Goal: Information Seeking & Learning: Learn about a topic

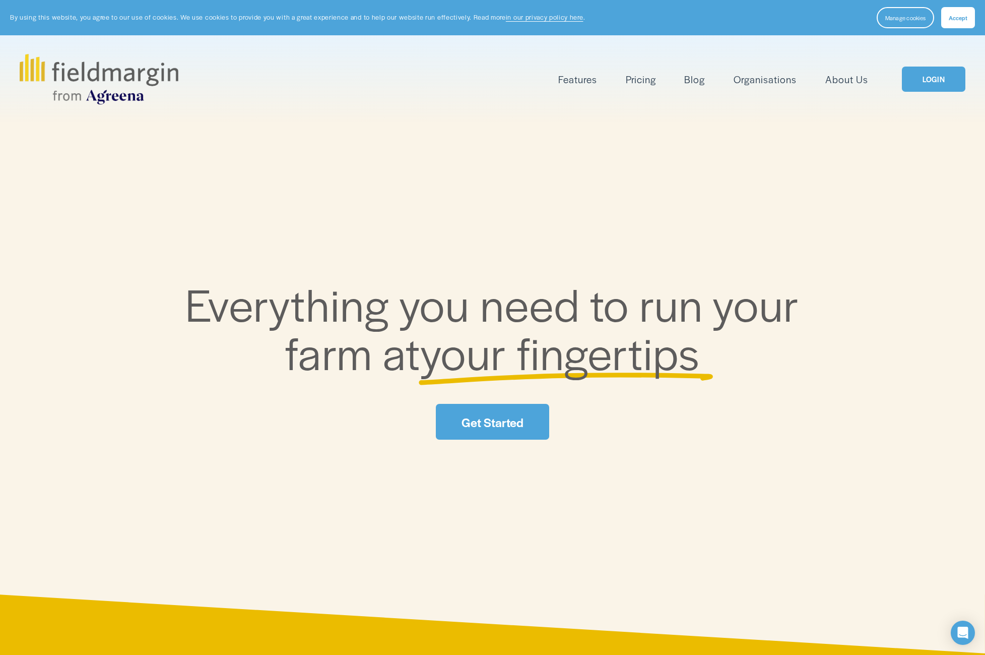
click at [924, 78] on link "LOGIN" at bounding box center [933, 80] width 63 height 26
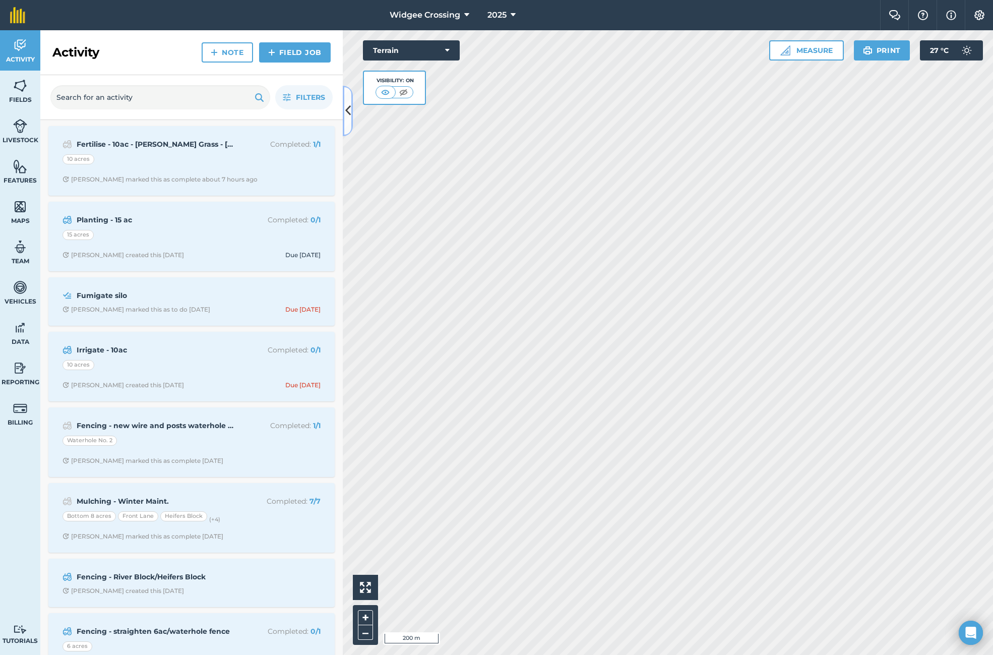
click at [350, 115] on icon at bounding box center [348, 111] width 6 height 18
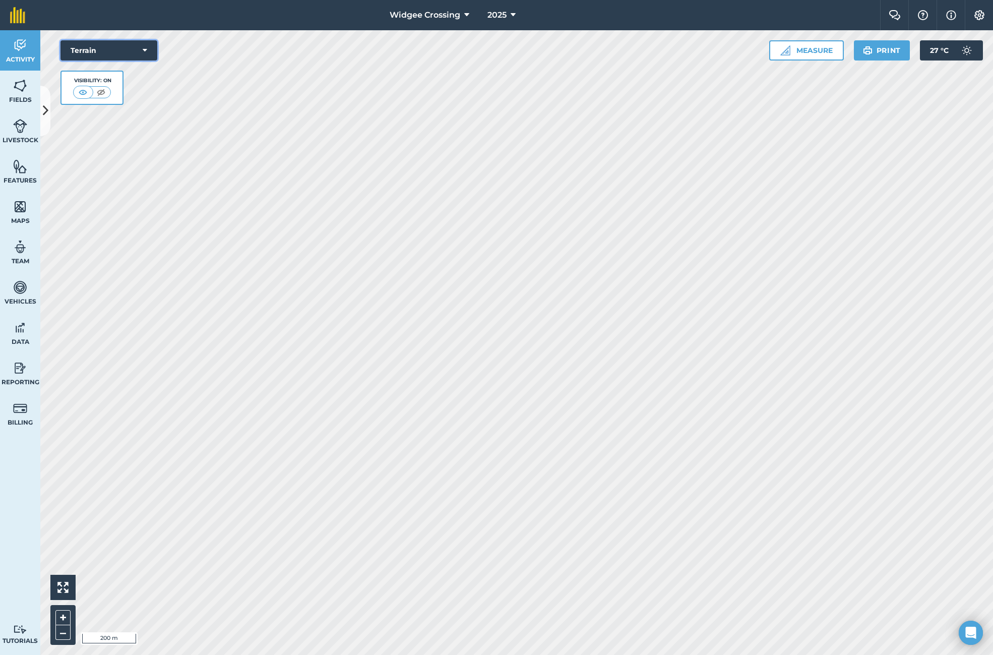
click at [151, 51] on button "Terrain" at bounding box center [108, 50] width 97 height 20
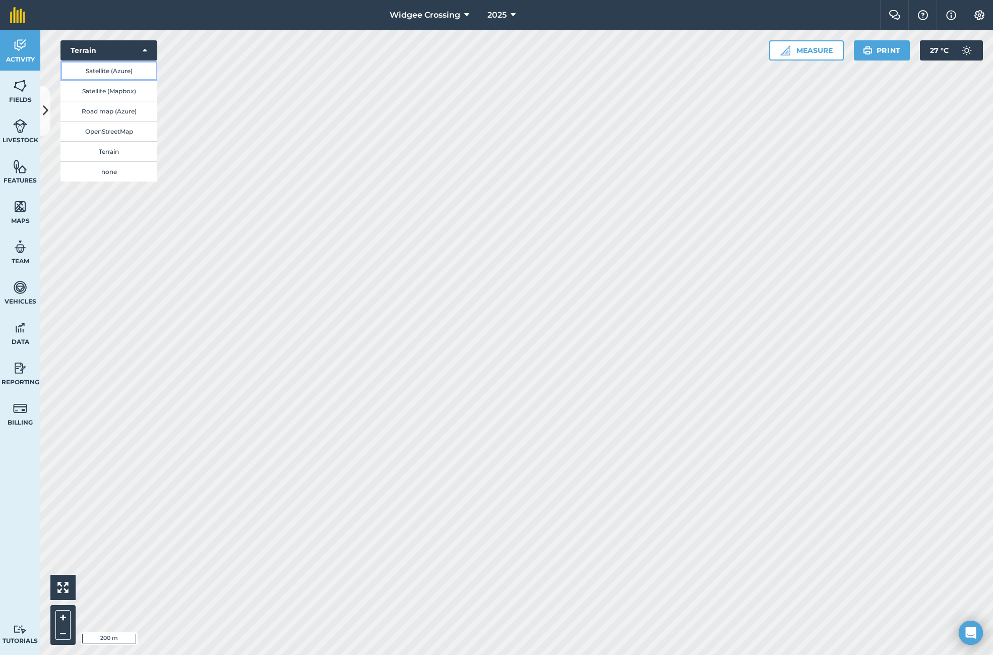
click at [127, 67] on button "Satellite (Azure)" at bounding box center [108, 70] width 97 height 20
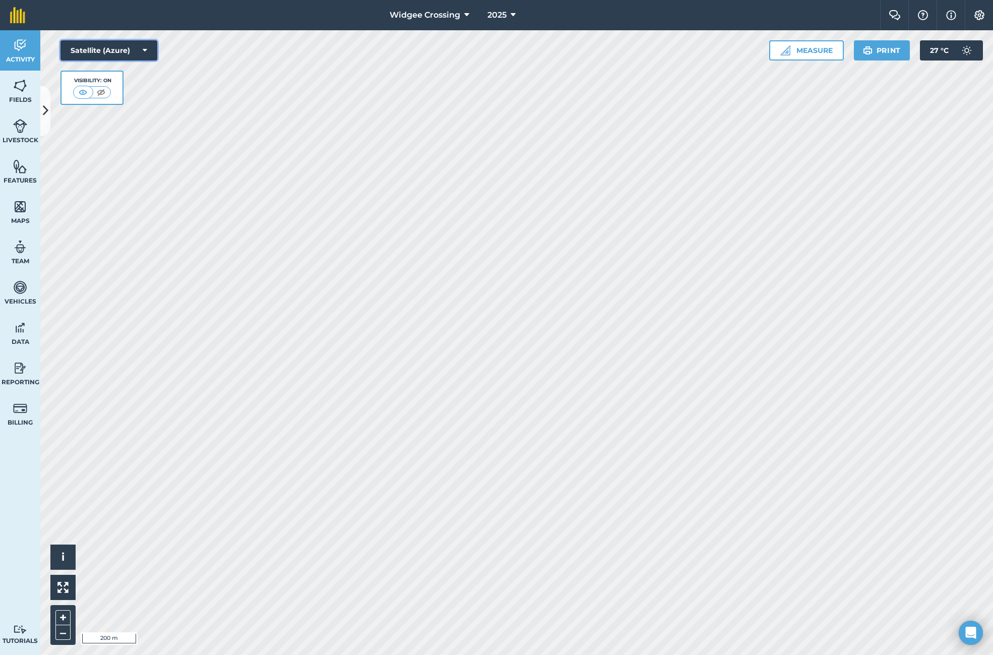
click at [145, 48] on icon at bounding box center [145, 50] width 5 height 10
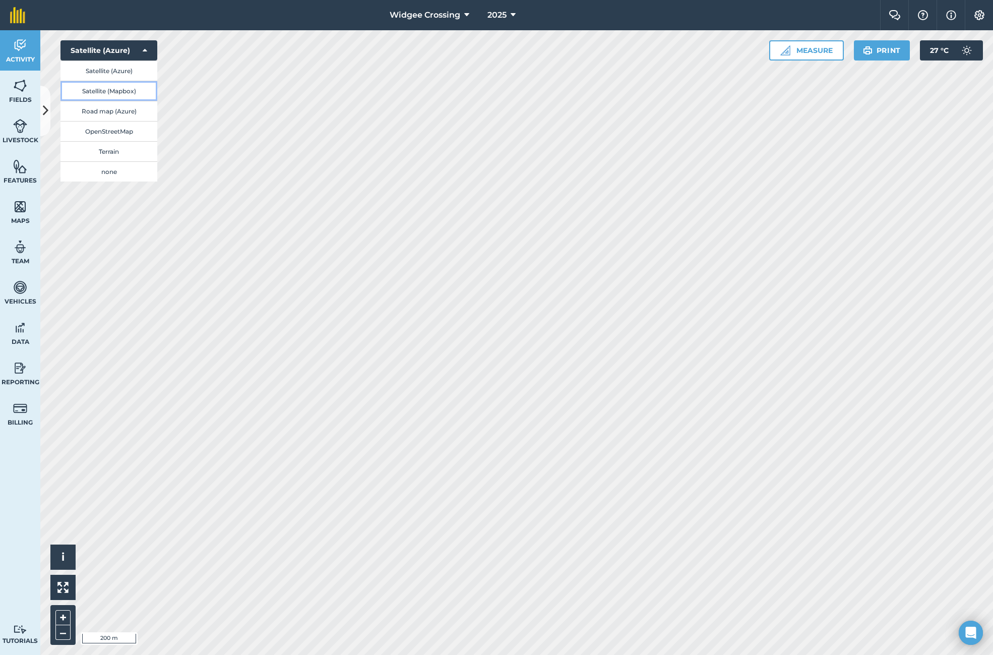
click at [119, 92] on button "Satellite (Mapbox)" at bounding box center [108, 91] width 97 height 20
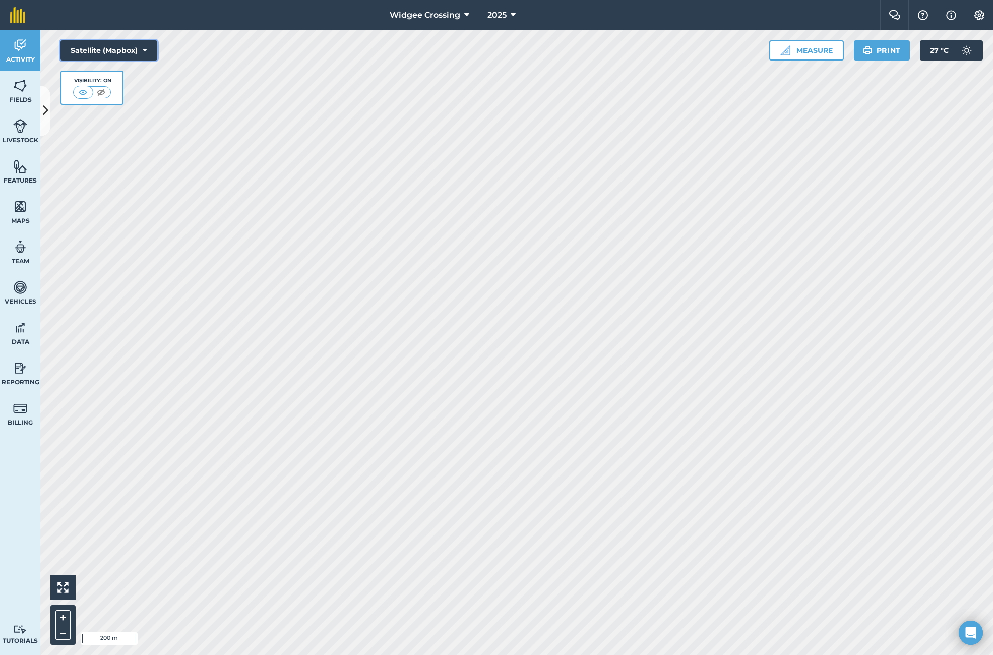
click at [145, 46] on icon at bounding box center [145, 50] width 5 height 10
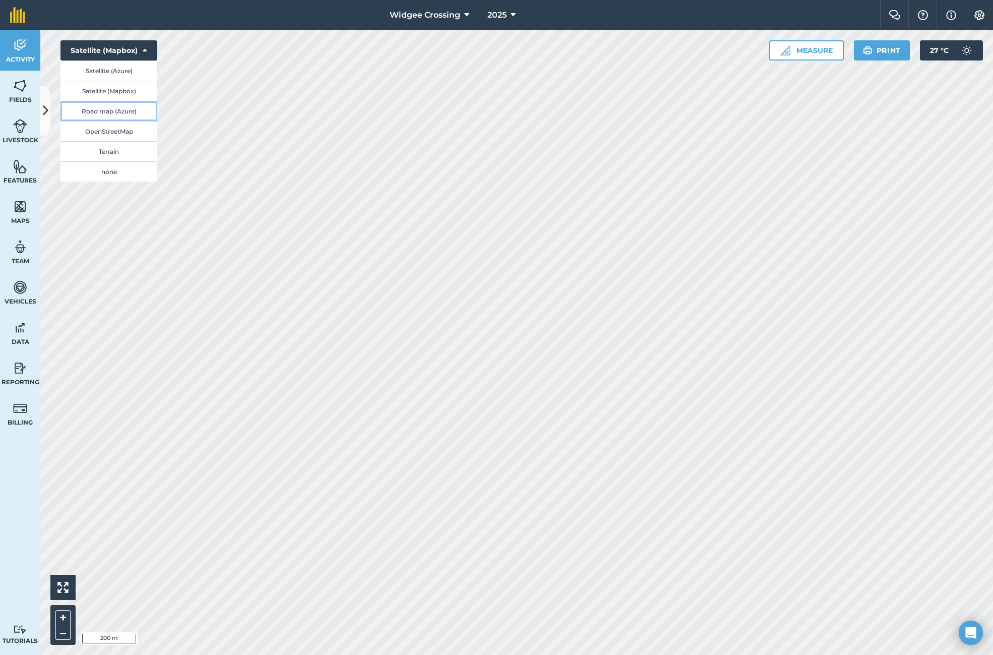
click at [117, 111] on button "Road map (Azure)" at bounding box center [108, 111] width 97 height 20
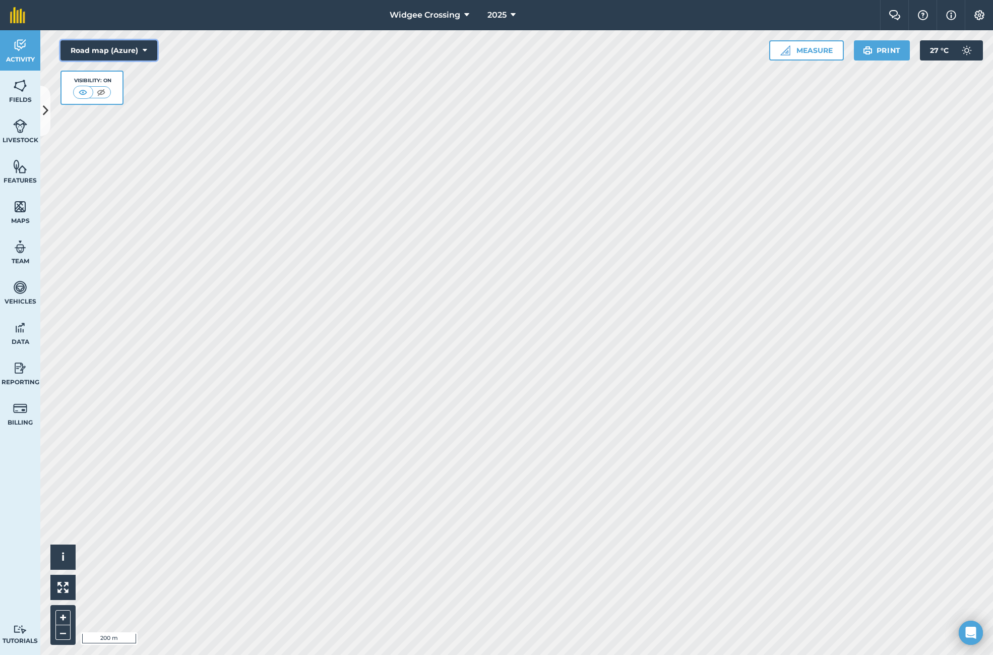
click at [143, 48] on icon at bounding box center [145, 50] width 5 height 10
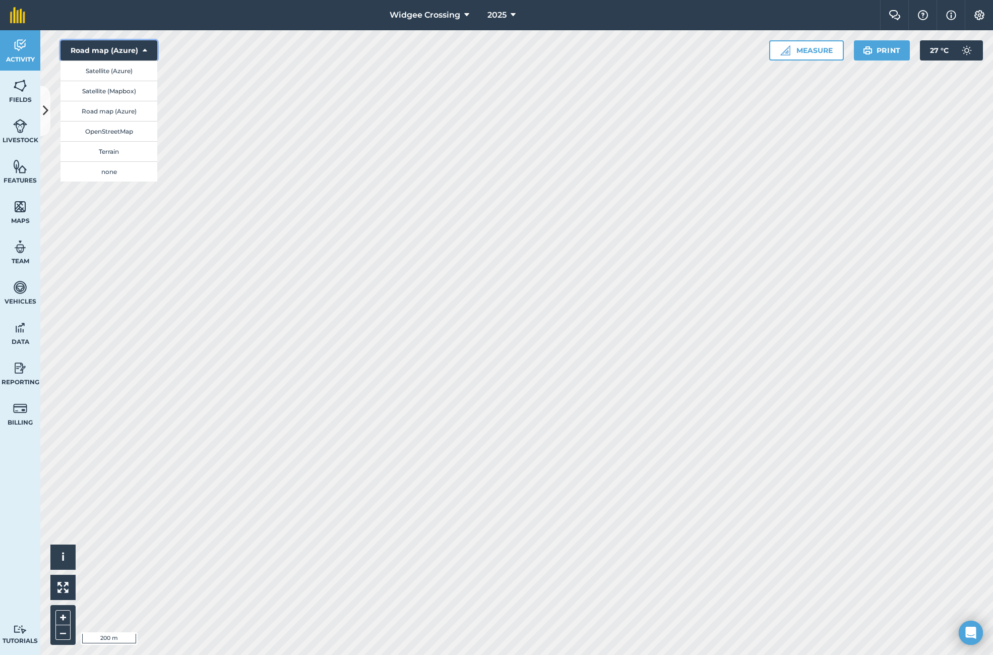
click at [143, 48] on icon at bounding box center [145, 50] width 5 height 10
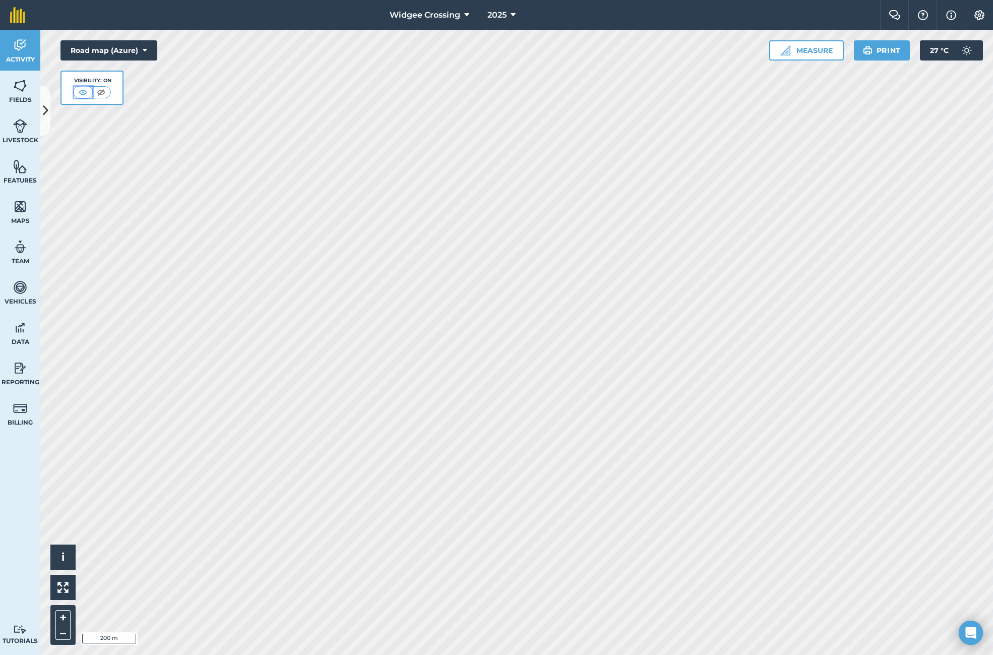
click at [80, 93] on img at bounding box center [83, 92] width 13 height 10
click at [142, 50] on button "Road map (Azure)" at bounding box center [108, 50] width 97 height 20
click at [114, 128] on button "OpenStreetMap" at bounding box center [108, 131] width 97 height 20
click at [145, 47] on icon at bounding box center [145, 50] width 5 height 10
click at [118, 150] on button "Terrain" at bounding box center [108, 151] width 97 height 20
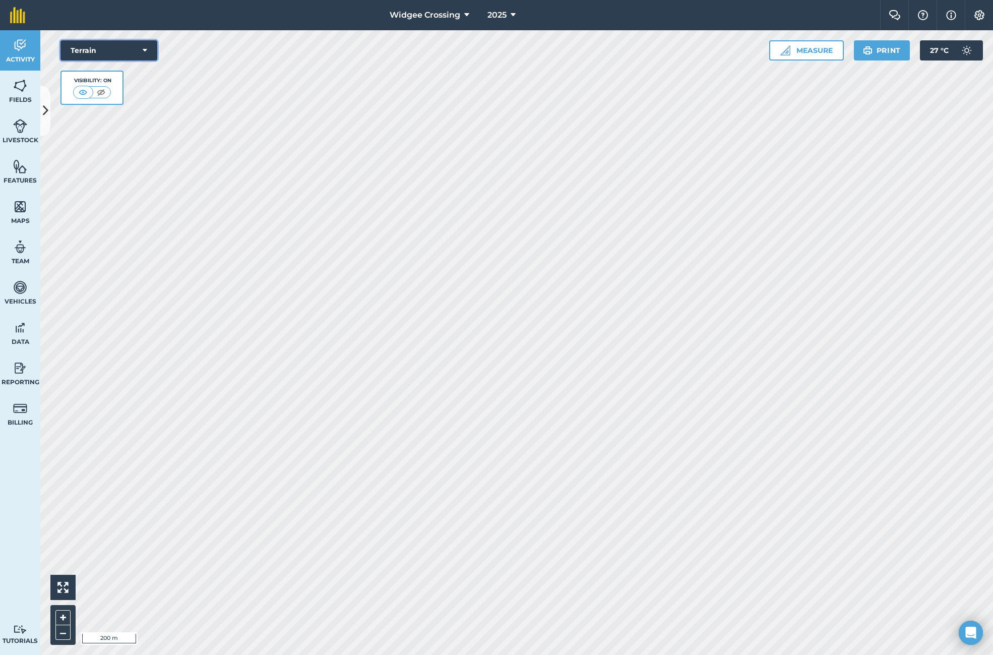
click at [143, 51] on icon at bounding box center [145, 50] width 5 height 10
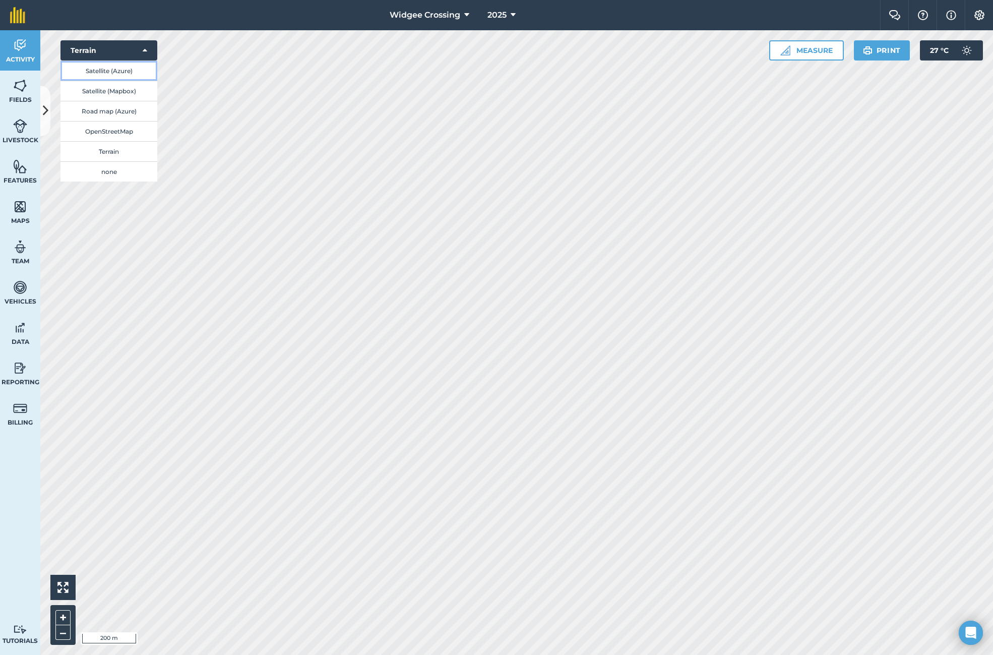
click at [120, 73] on button "Satellite (Azure)" at bounding box center [108, 70] width 97 height 20
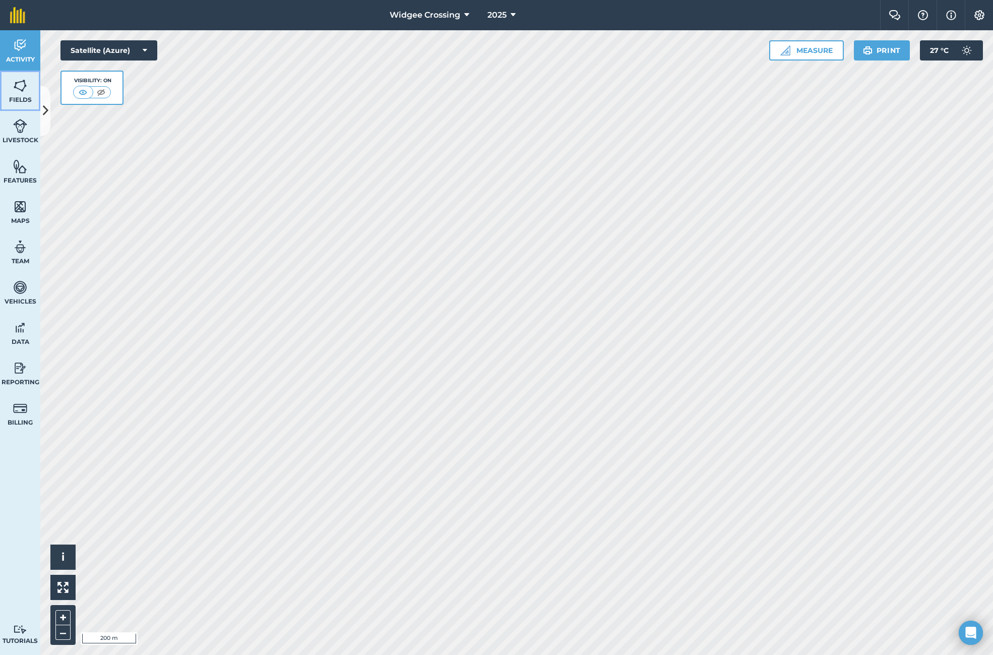
click at [21, 92] on img at bounding box center [20, 85] width 14 height 15
click at [20, 52] on img at bounding box center [20, 45] width 14 height 15
click at [22, 173] on img at bounding box center [20, 166] width 14 height 15
click at [18, 214] on img at bounding box center [20, 206] width 14 height 15
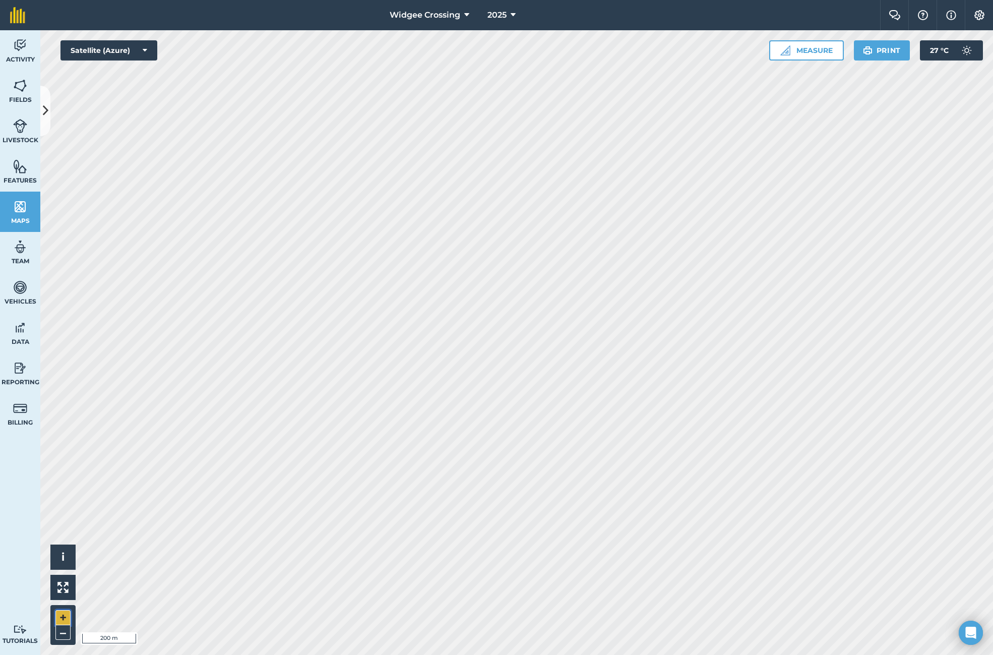
click at [61, 614] on button "+" at bounding box center [62, 617] width 15 height 15
click at [47, 111] on icon at bounding box center [46, 111] width 6 height 18
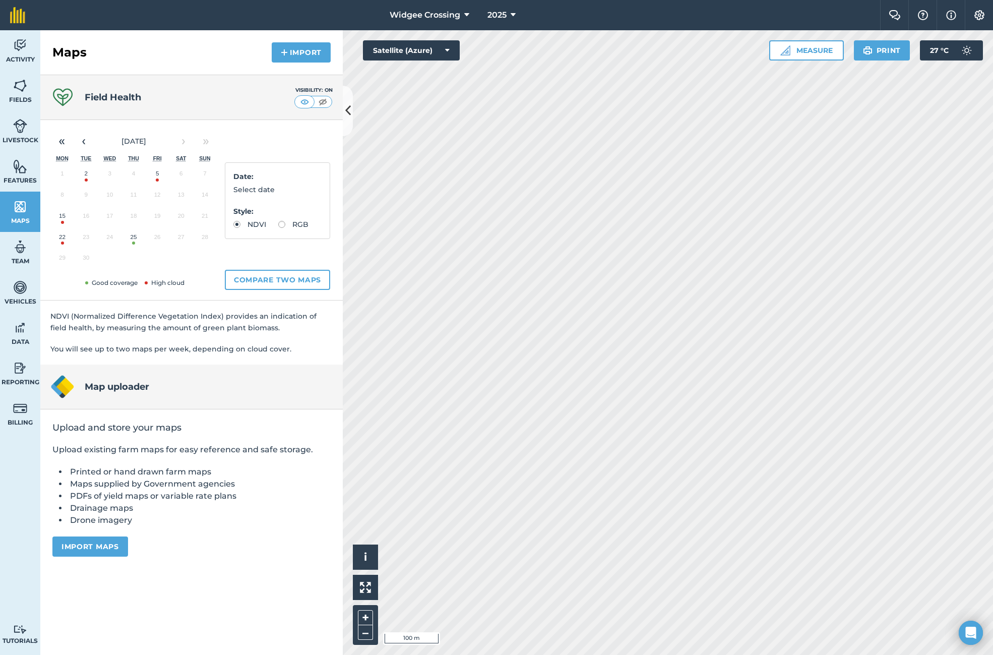
click at [135, 239] on button "25" at bounding box center [133, 239] width 24 height 21
click at [282, 226] on label "RGB" at bounding box center [293, 224] width 30 height 7
radio input "true"
click at [326, 103] on img at bounding box center [322, 102] width 13 height 10
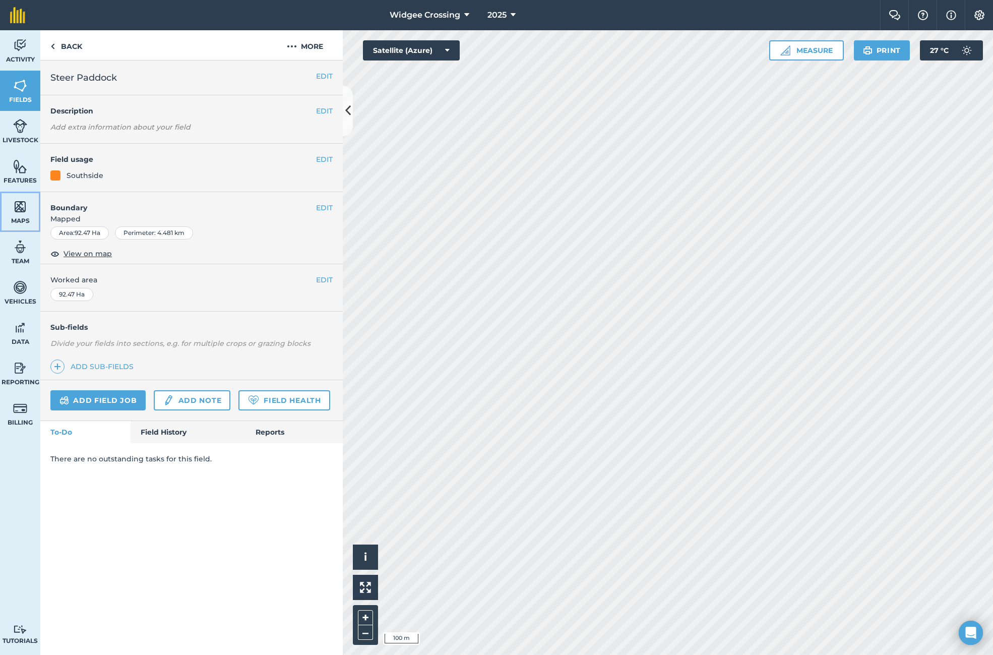
click at [20, 211] on img at bounding box center [20, 206] width 14 height 15
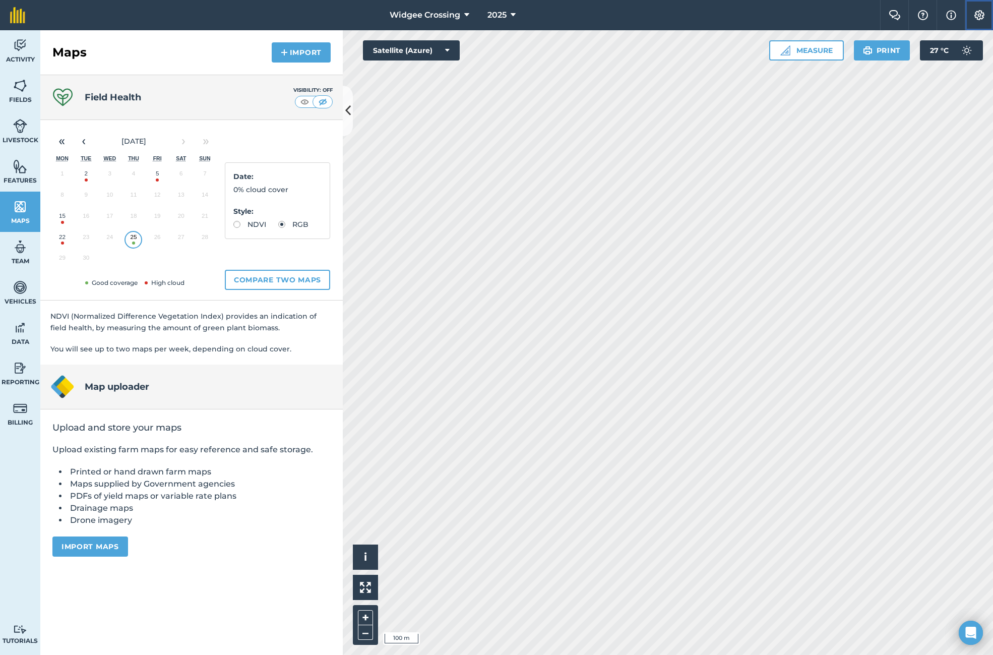
click at [981, 10] on img at bounding box center [979, 15] width 12 height 10
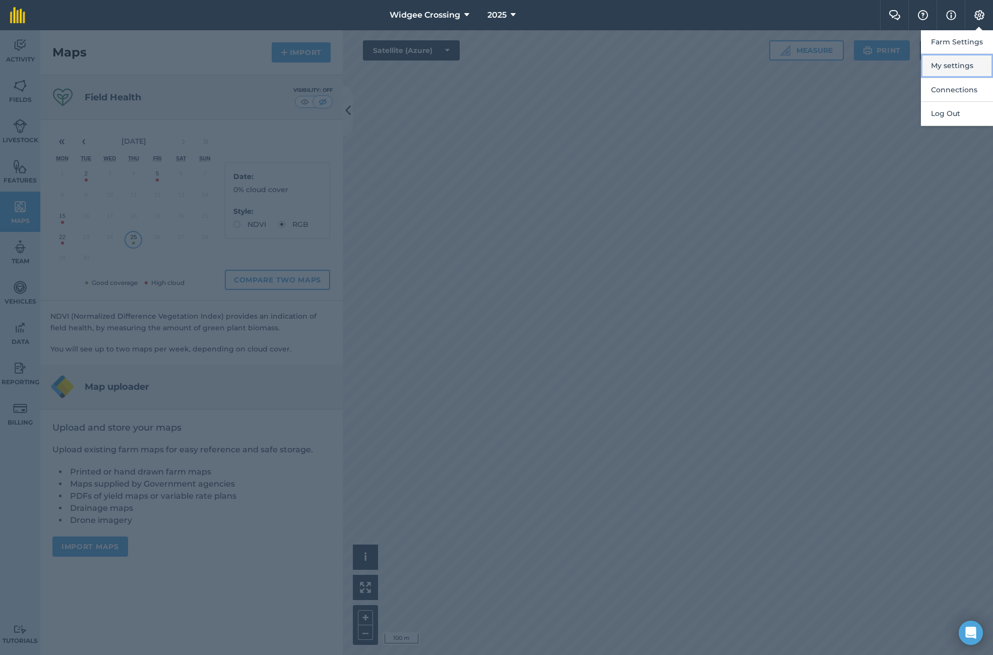
click at [953, 67] on button "My settings" at bounding box center [957, 66] width 72 height 24
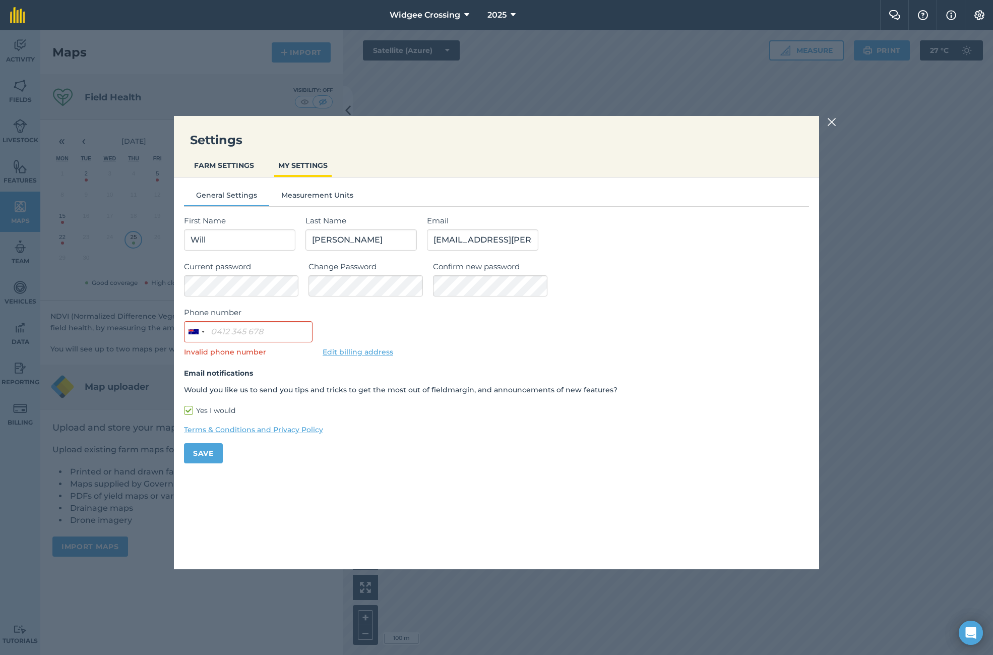
click at [830, 122] on img at bounding box center [831, 122] width 9 height 12
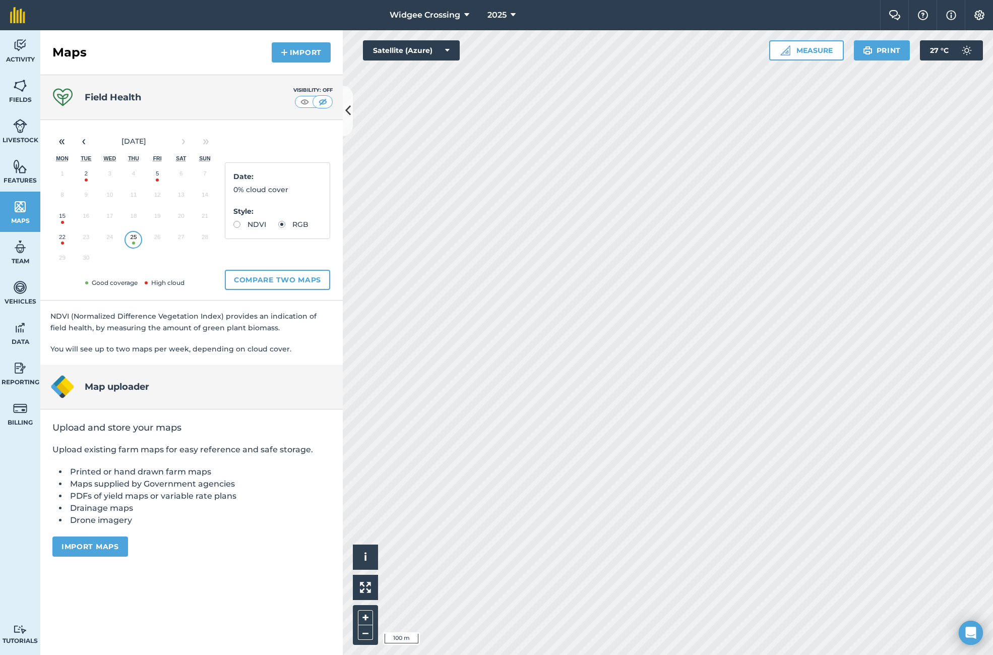
click at [235, 224] on label "NDVI" at bounding box center [249, 224] width 33 height 7
radio input "true"
click at [303, 103] on img at bounding box center [304, 102] width 13 height 10
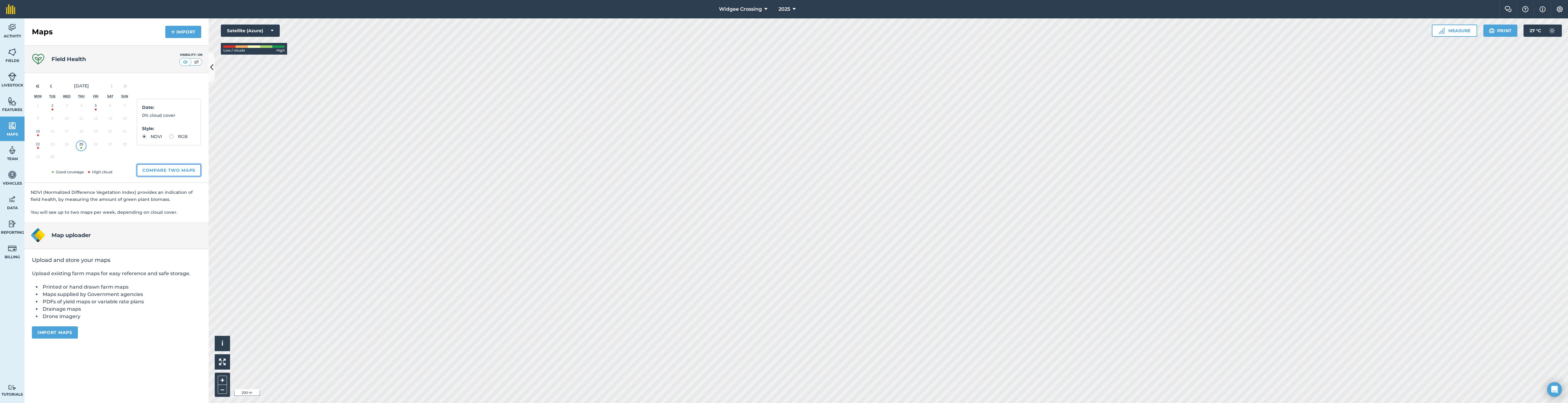
click at [163, 170] on button "Compare two maps" at bounding box center [169, 170] width 64 height 12
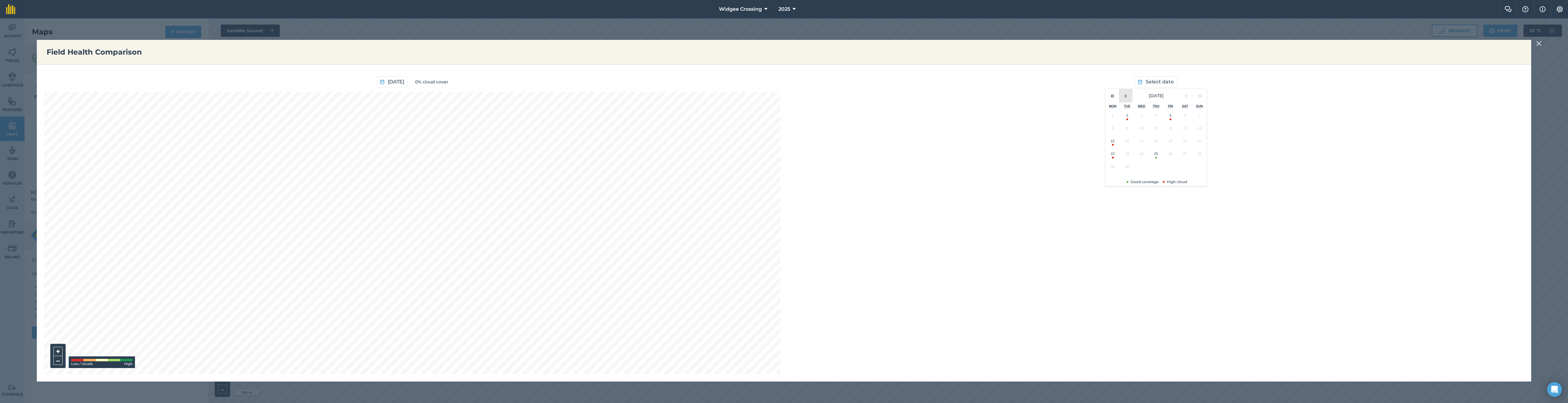
click at [604, 98] on button "‹" at bounding box center [1125, 96] width 13 height 13
click at [604, 168] on button "31" at bounding box center [1200, 168] width 15 height 13
click at [604, 80] on span "[DATE]" at bounding box center [1139, 82] width 16 height 8
click at [604, 93] on button "‹" at bounding box center [1105, 96] width 13 height 13
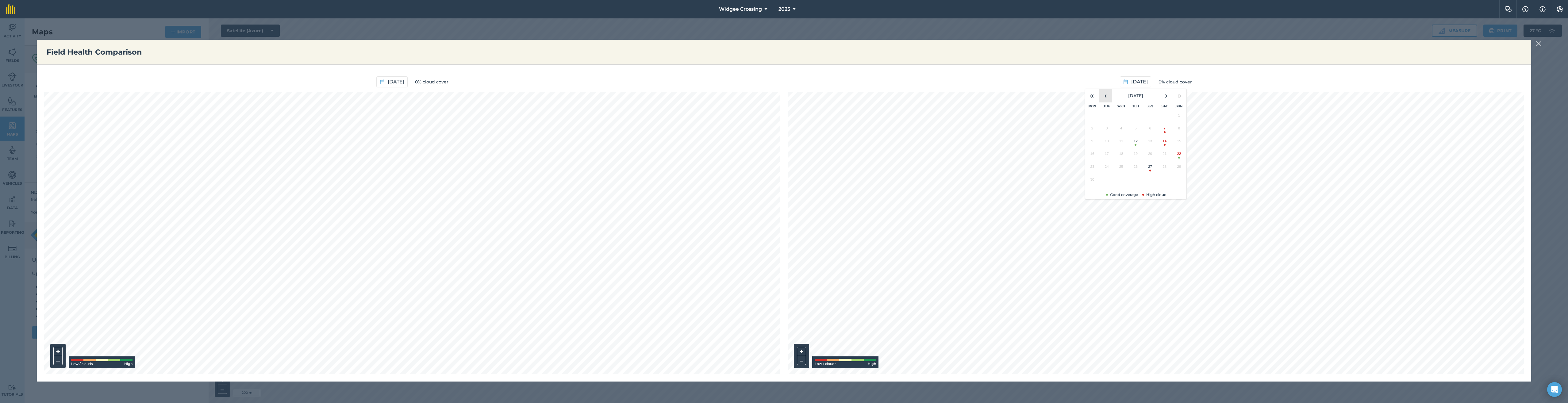
click at [604, 93] on button "‹" at bounding box center [1105, 96] width 13 height 13
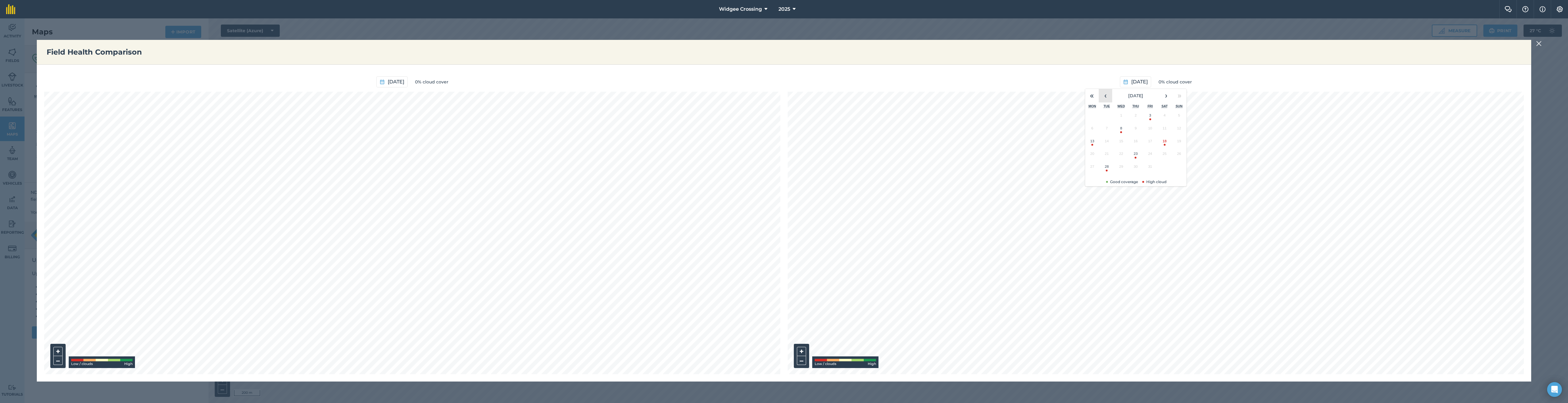
click at [604, 93] on button "‹" at bounding box center [1105, 96] width 13 height 13
click at [604, 167] on button "24" at bounding box center [1107, 168] width 15 height 13
click at [604, 79] on span "[DATE]" at bounding box center [1139, 82] width 16 height 8
click at [604, 95] on button "‹" at bounding box center [1105, 96] width 13 height 13
click at [604, 141] on button "14" at bounding box center [1136, 142] width 15 height 13
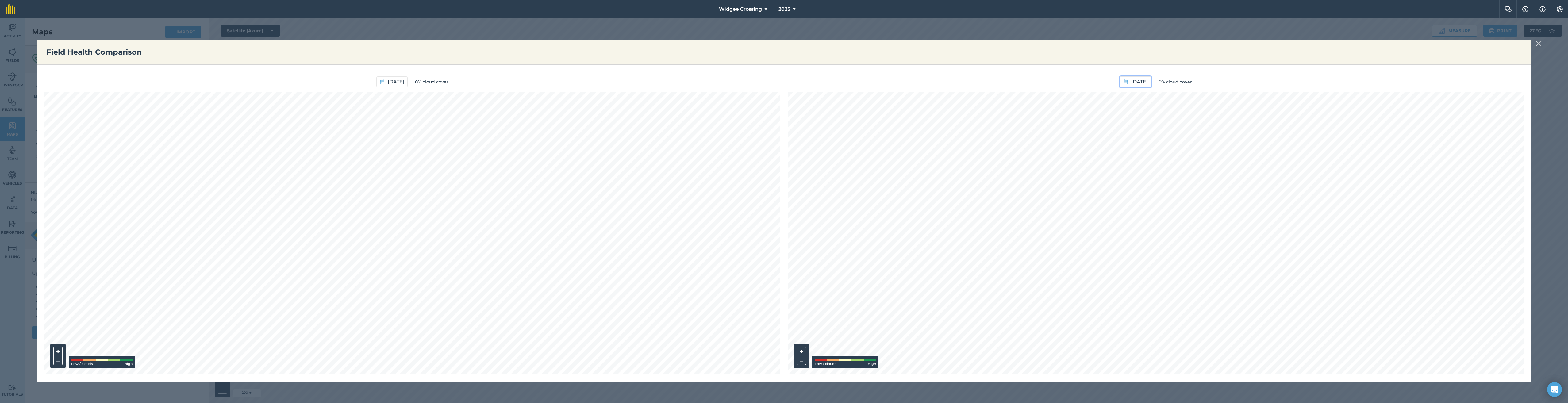
click at [604, 82] on span "[DATE]" at bounding box center [1139, 82] width 16 height 8
click at [604, 94] on button "‹" at bounding box center [1105, 96] width 13 height 13
click at [604, 157] on button "25" at bounding box center [1150, 155] width 15 height 13
click at [388, 80] on span "[DATE]" at bounding box center [396, 82] width 16 height 8
click at [364, 97] on button "‹" at bounding box center [362, 96] width 13 height 13
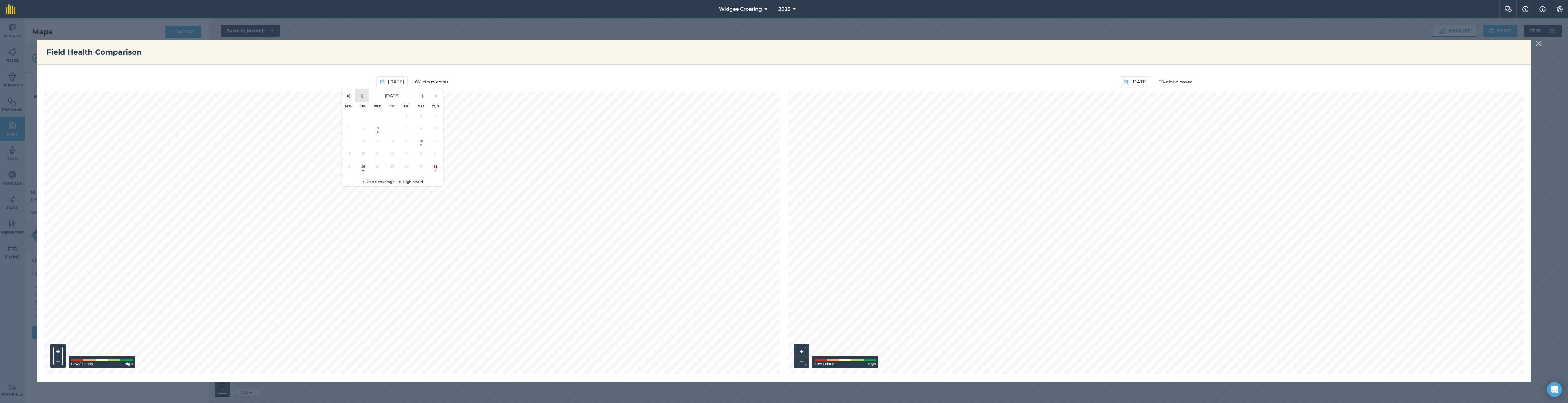
click at [364, 97] on button "‹" at bounding box center [362, 96] width 13 height 13
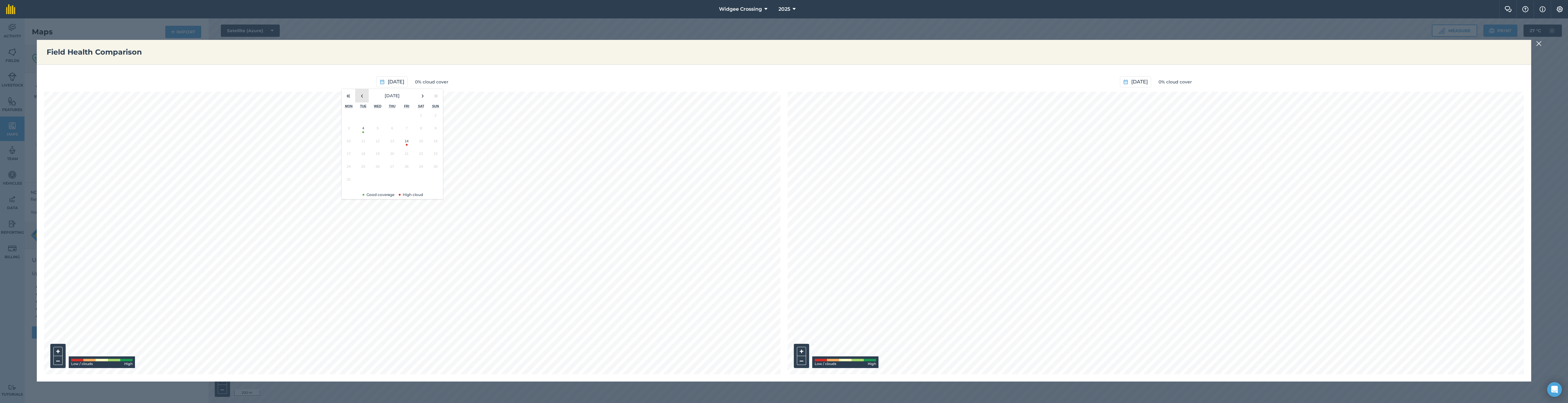
click at [364, 97] on button "‹" at bounding box center [362, 96] width 13 height 13
click at [363, 169] on button "24" at bounding box center [363, 168] width 15 height 13
click at [397, 82] on span "[DATE]" at bounding box center [396, 82] width 16 height 8
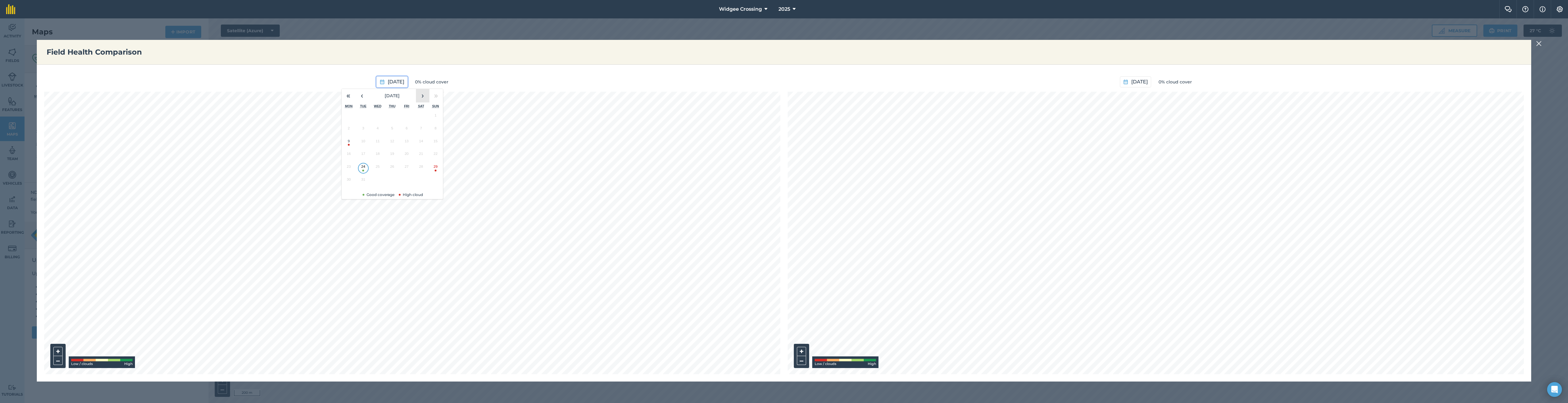
click at [424, 96] on button "›" at bounding box center [422, 96] width 13 height 13
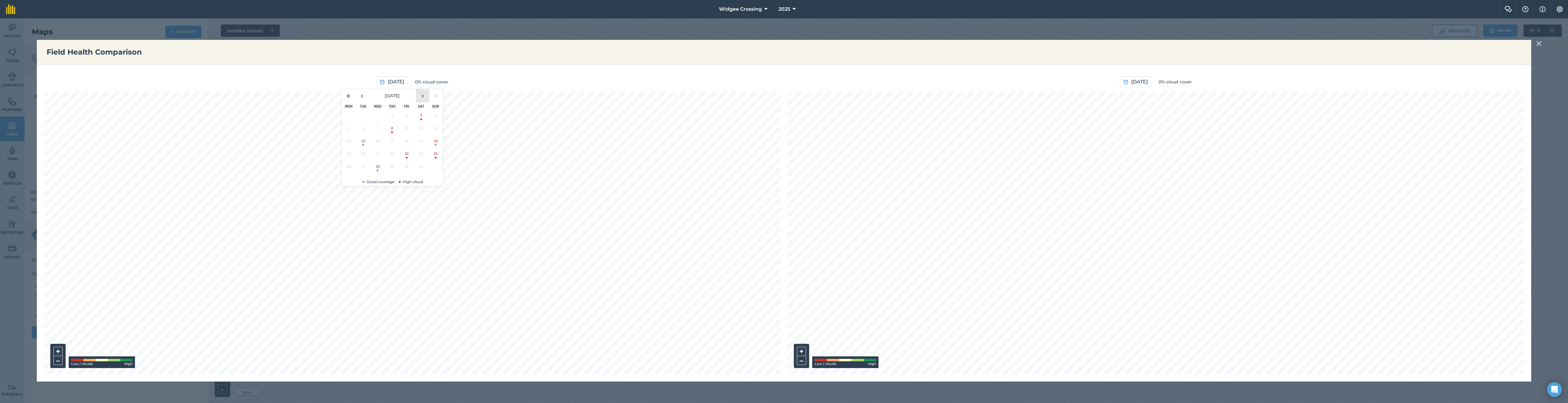
click at [424, 96] on button "›" at bounding box center [422, 96] width 13 height 13
click at [392, 158] on button "25" at bounding box center [392, 155] width 15 height 13
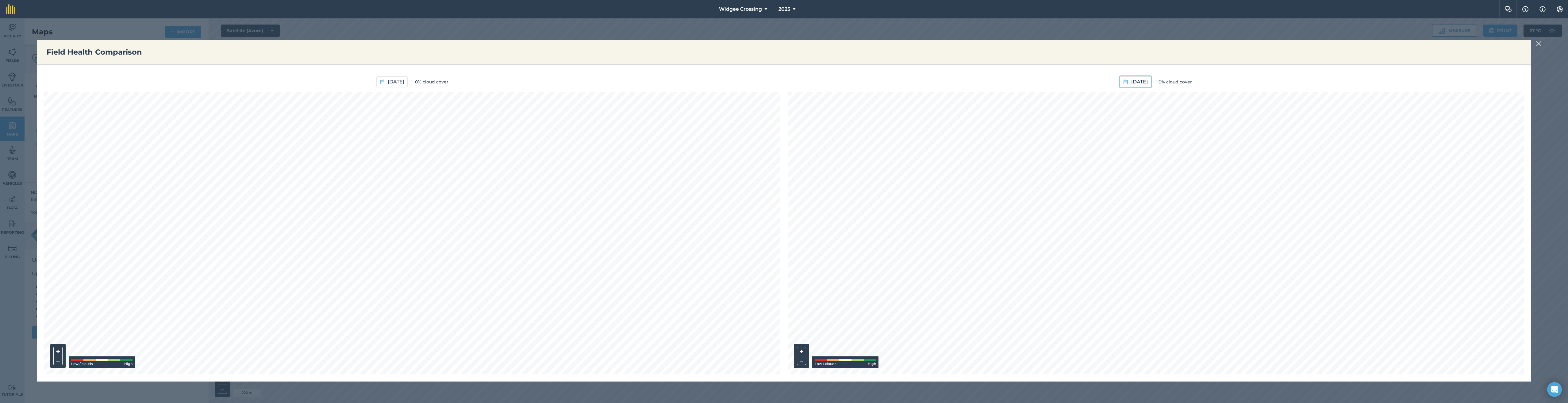
click at [604, 80] on span "[DATE]" at bounding box center [1139, 82] width 16 height 8
click at [604, 96] on button "›" at bounding box center [1166, 96] width 13 height 13
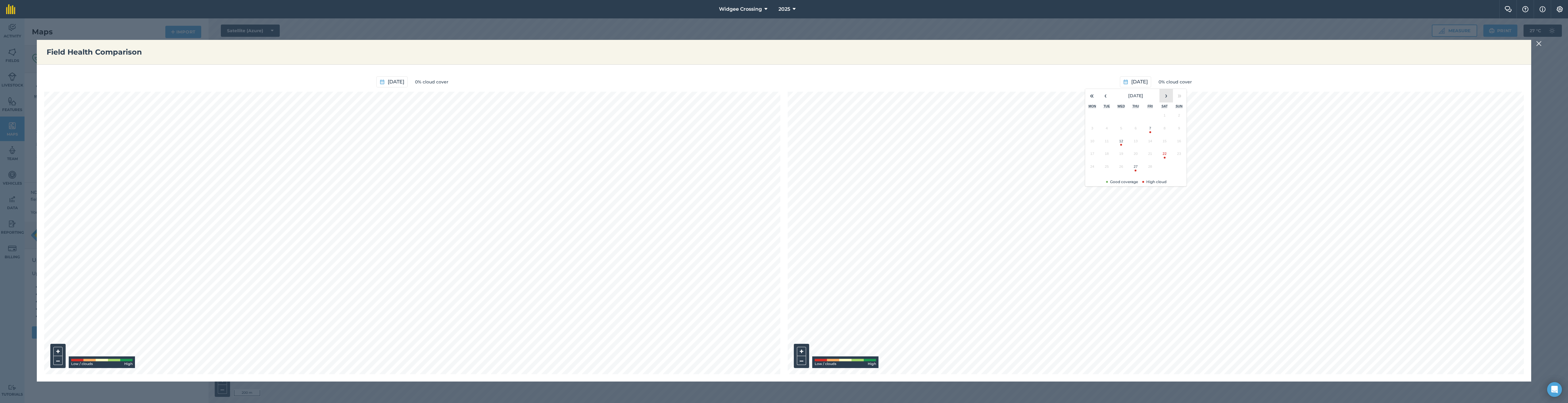
click at [604, 96] on button "›" at bounding box center [1166, 96] width 13 height 13
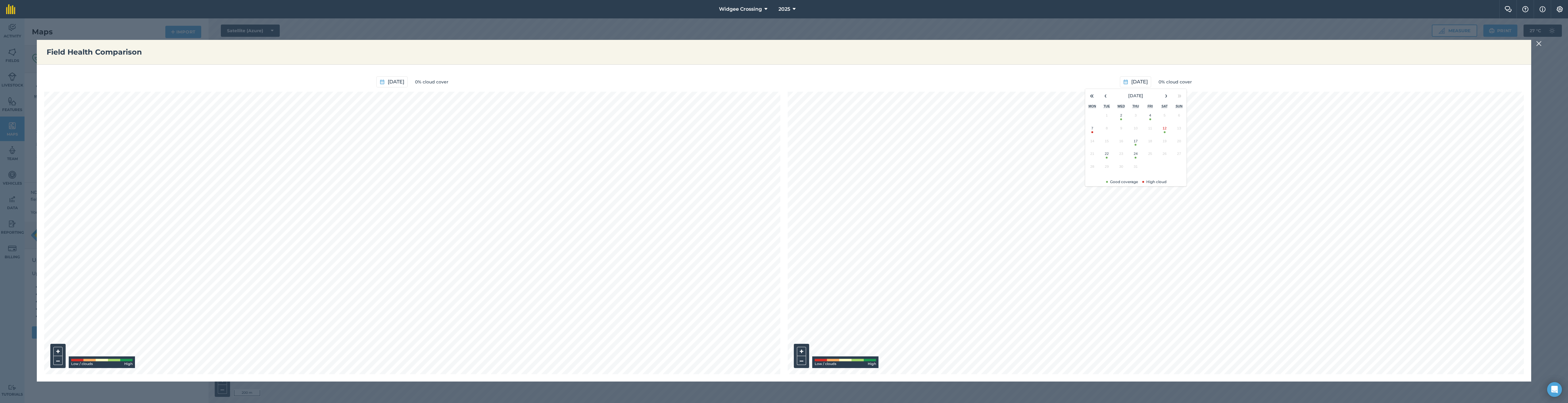
click at [604, 154] on button "24" at bounding box center [1136, 155] width 15 height 13
click at [604, 80] on span "[DATE]" at bounding box center [1139, 82] width 16 height 8
click at [604, 96] on button "›" at bounding box center [1166, 96] width 13 height 13
click at [604, 131] on button "6" at bounding box center [1121, 130] width 15 height 13
click at [604, 84] on span "[DATE]" at bounding box center [1139, 82] width 16 height 8
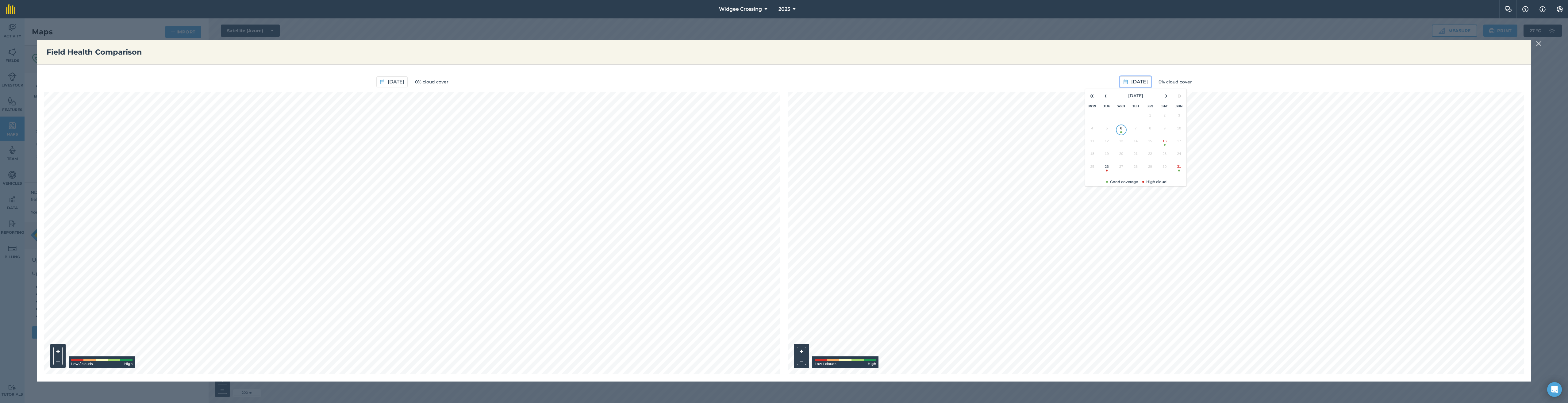
click at [604, 84] on span "[DATE]" at bounding box center [1139, 82] width 16 height 8
click at [604, 44] on img at bounding box center [1539, 44] width 5 height 7
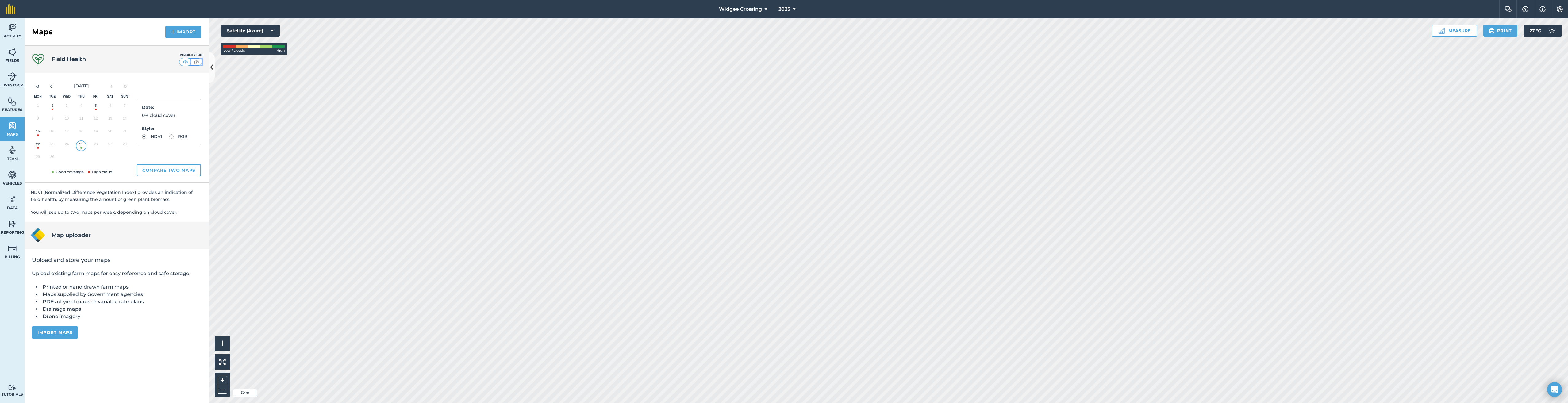
click at [195, 60] on img at bounding box center [196, 62] width 8 height 6
click at [186, 60] on img at bounding box center [185, 62] width 8 height 6
click at [195, 62] on img at bounding box center [196, 62] width 8 height 6
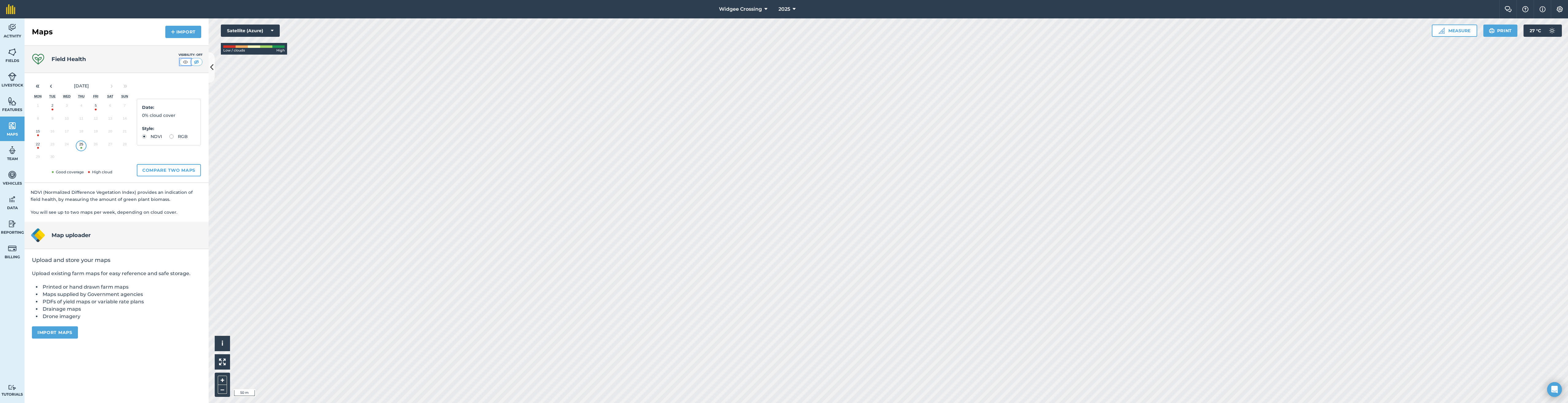
click at [187, 59] on img at bounding box center [185, 62] width 8 height 6
click at [197, 61] on img at bounding box center [196, 62] width 8 height 6
click at [247, 29] on button "Satellite (Azure)" at bounding box center [250, 30] width 59 height 12
click at [254, 56] on button "Satellite (Mapbox)" at bounding box center [250, 55] width 59 height 12
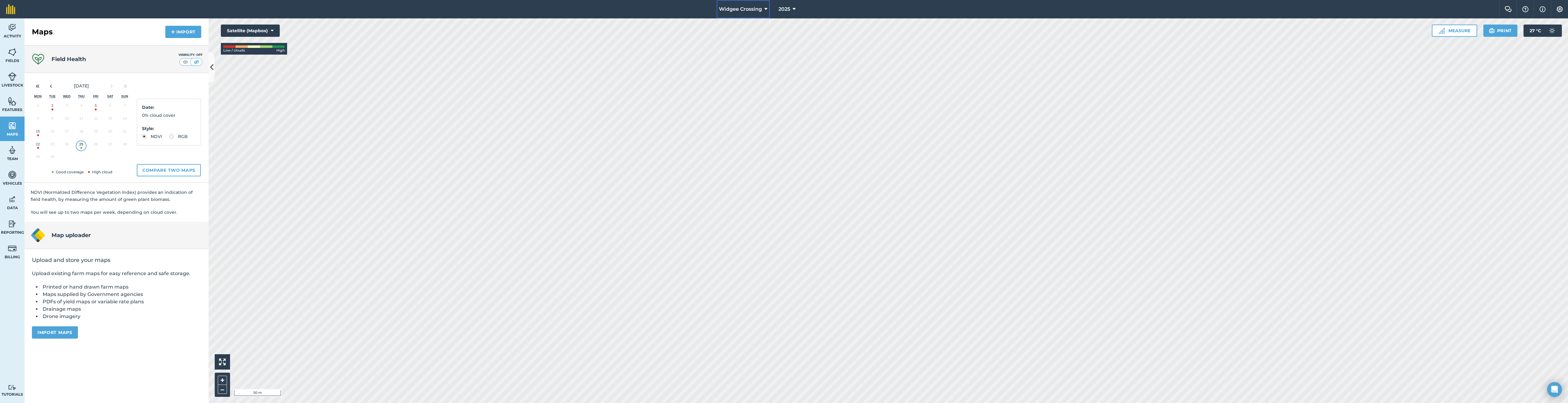
click at [604, 9] on button "Widgee Crossing" at bounding box center [743, 9] width 54 height 18
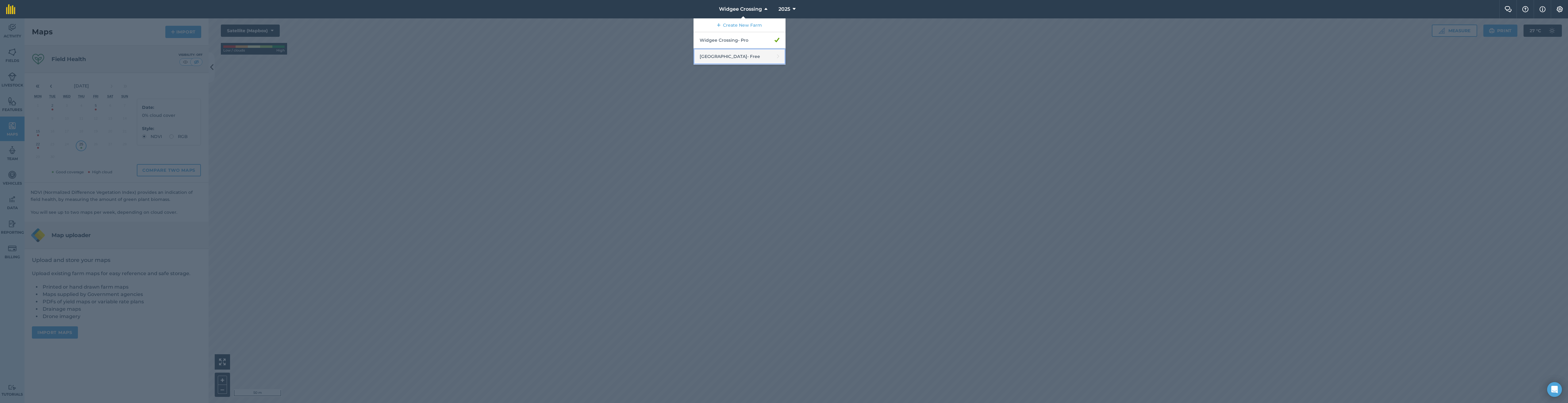
click at [604, 57] on link "[GEOGRAPHIC_DATA] - Free" at bounding box center [739, 57] width 92 height 16
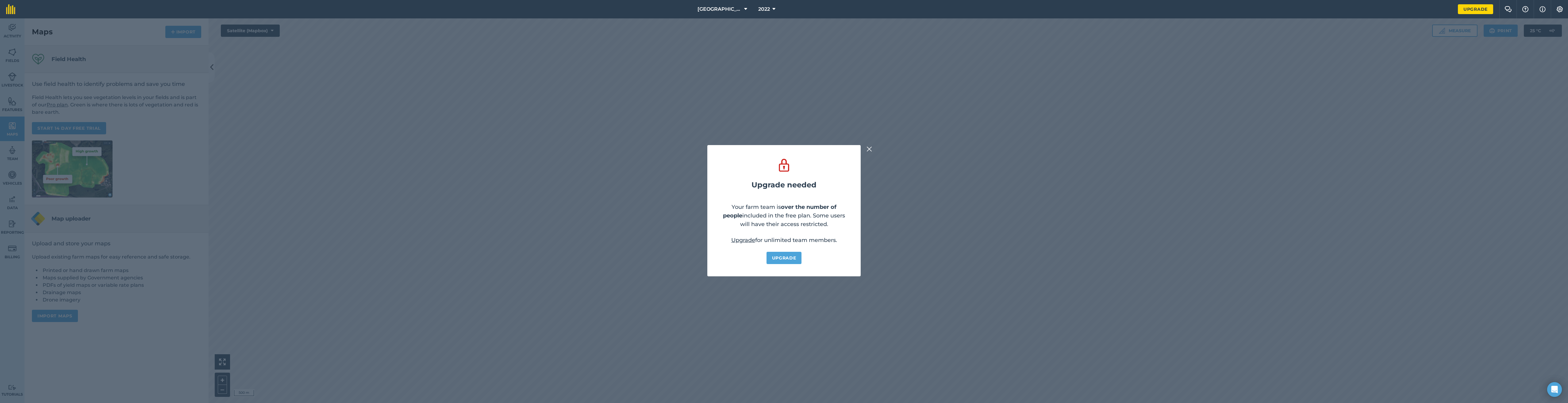
click at [604, 149] on img at bounding box center [869, 149] width 5 height 7
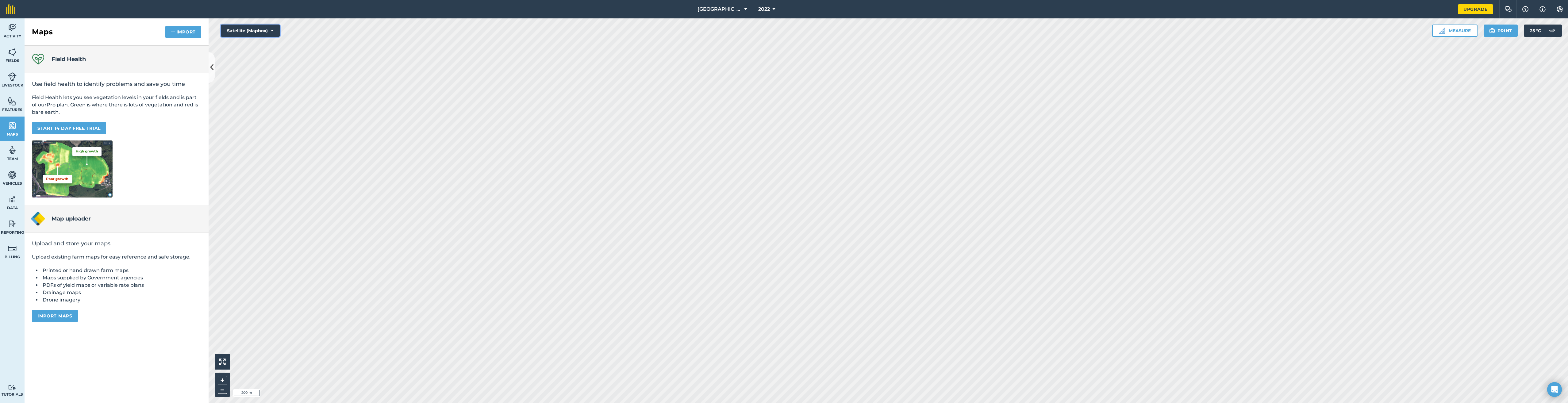
click at [244, 27] on button "Satellite (Mapbox)" at bounding box center [250, 30] width 59 height 12
click at [604, 12] on span "2022" at bounding box center [764, 9] width 12 height 7
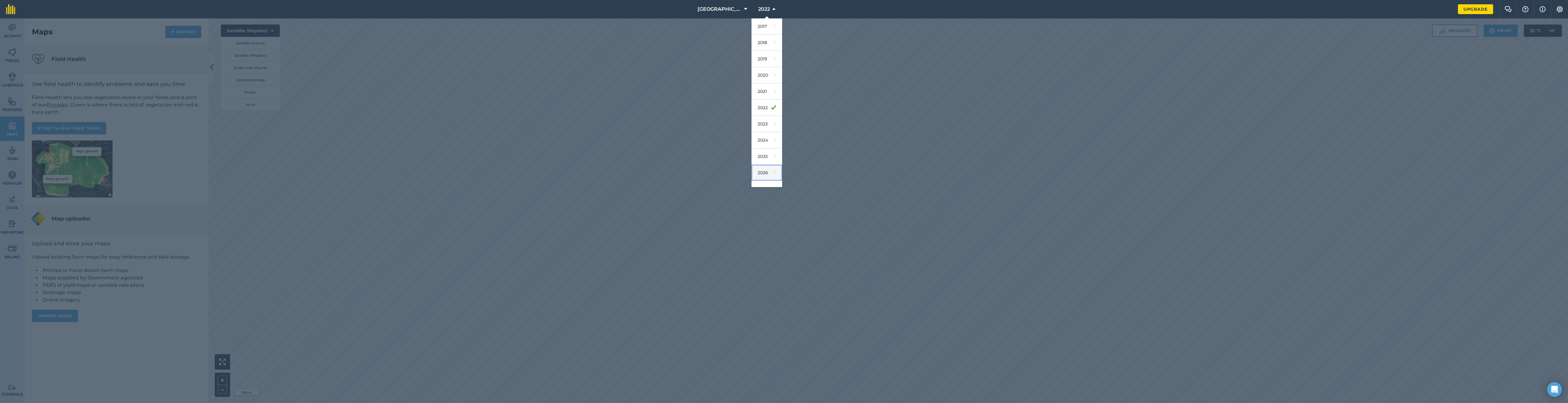
click at [604, 173] on link "2026" at bounding box center [767, 173] width 30 height 16
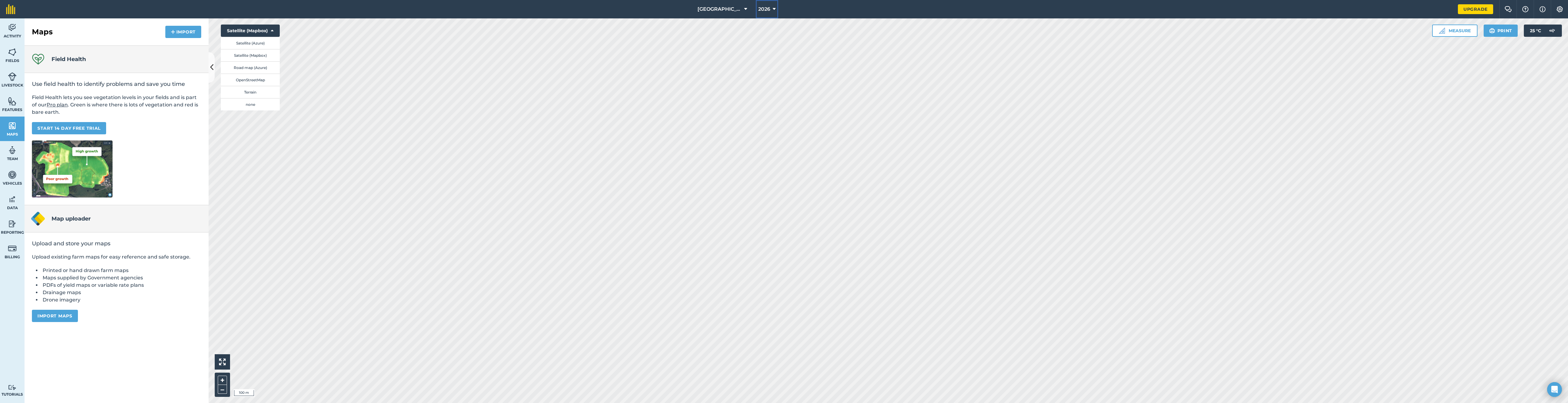
click at [604, 7] on icon at bounding box center [774, 9] width 3 height 7
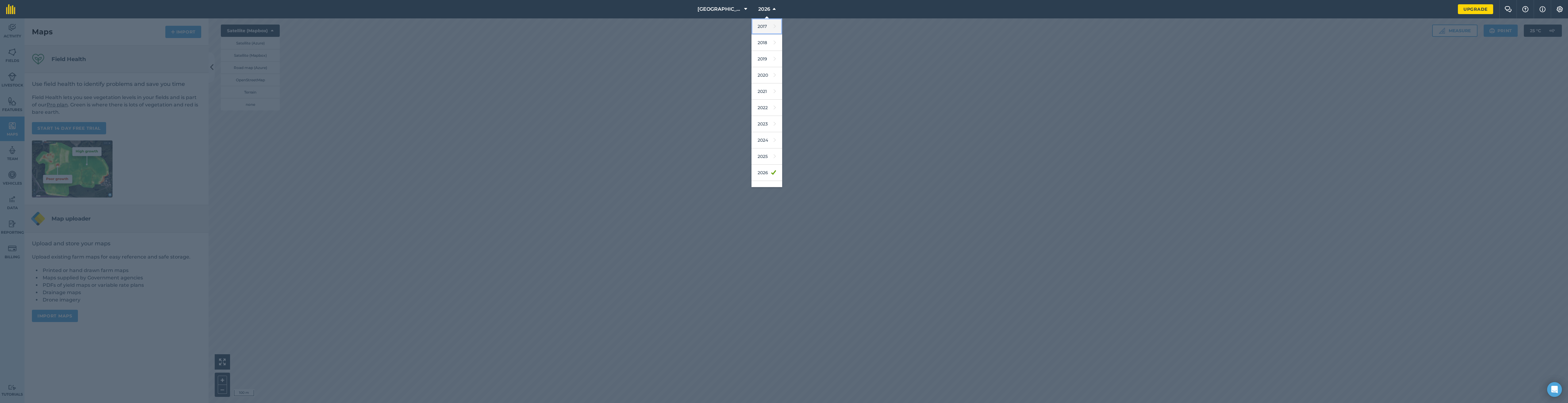
click at [604, 26] on link "2017" at bounding box center [767, 26] width 30 height 16
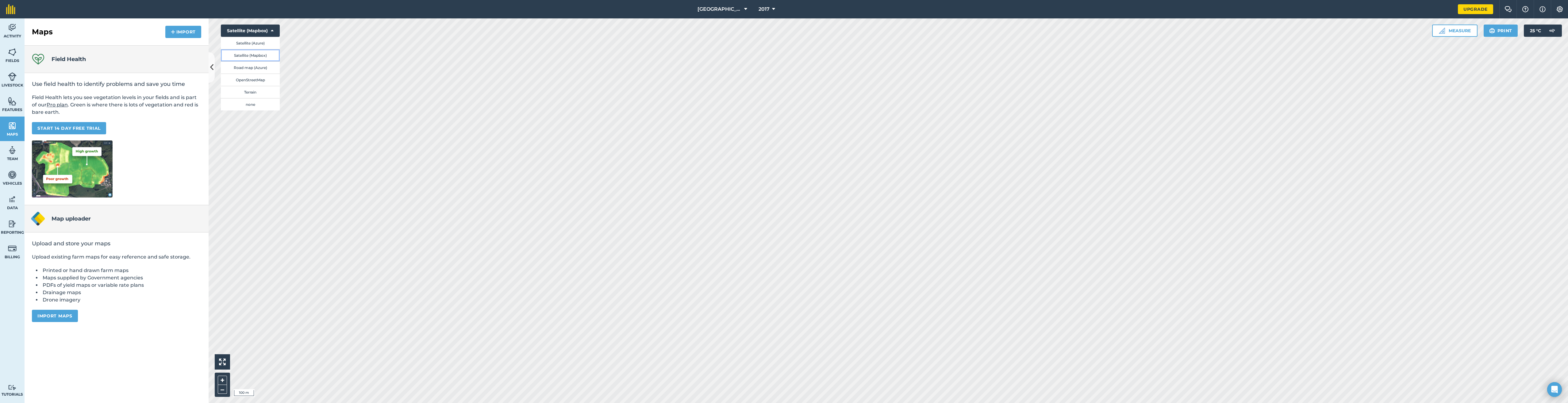
click at [237, 52] on button "Satellite (Mapbox)" at bounding box center [250, 55] width 59 height 12
click at [254, 30] on button "Satellite (Mapbox)" at bounding box center [250, 30] width 59 height 12
click at [254, 41] on button "Satellite (Azure)" at bounding box center [250, 43] width 59 height 12
click at [254, 30] on button "Satellite (Azure)" at bounding box center [250, 30] width 59 height 12
click at [251, 58] on button "Satellite (Mapbox)" at bounding box center [250, 55] width 59 height 12
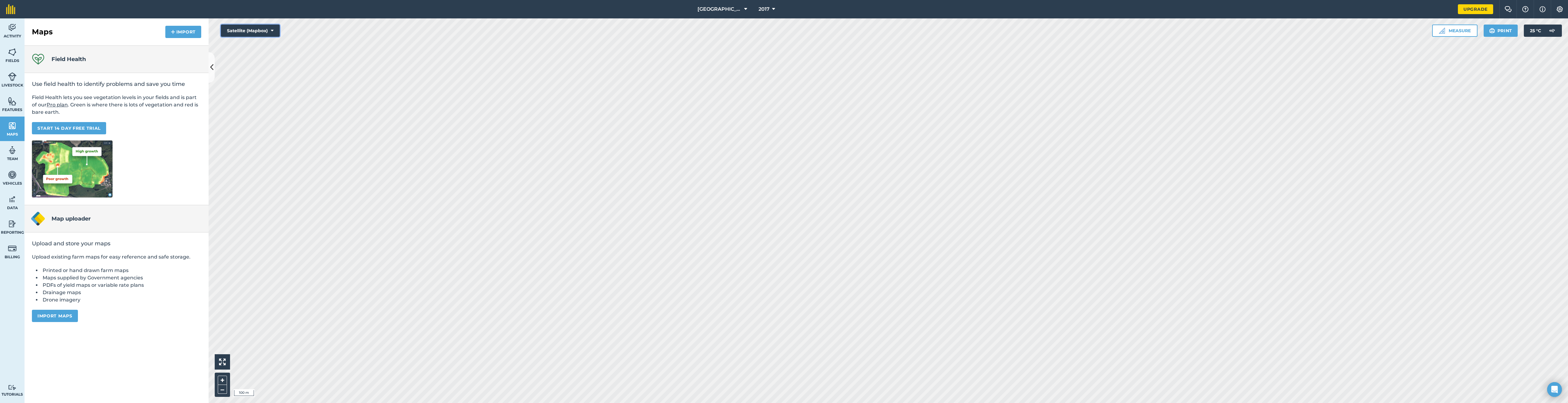
click at [252, 29] on button "Satellite (Mapbox)" at bounding box center [250, 30] width 59 height 12
click at [251, 40] on button "Satellite (Azure)" at bounding box center [250, 43] width 59 height 12
click at [250, 31] on button "Satellite (Azure)" at bounding box center [250, 30] width 59 height 12
click at [252, 55] on button "Satellite (Mapbox)" at bounding box center [250, 55] width 59 height 12
click at [246, 28] on button "Satellite (Mapbox)" at bounding box center [250, 30] width 59 height 12
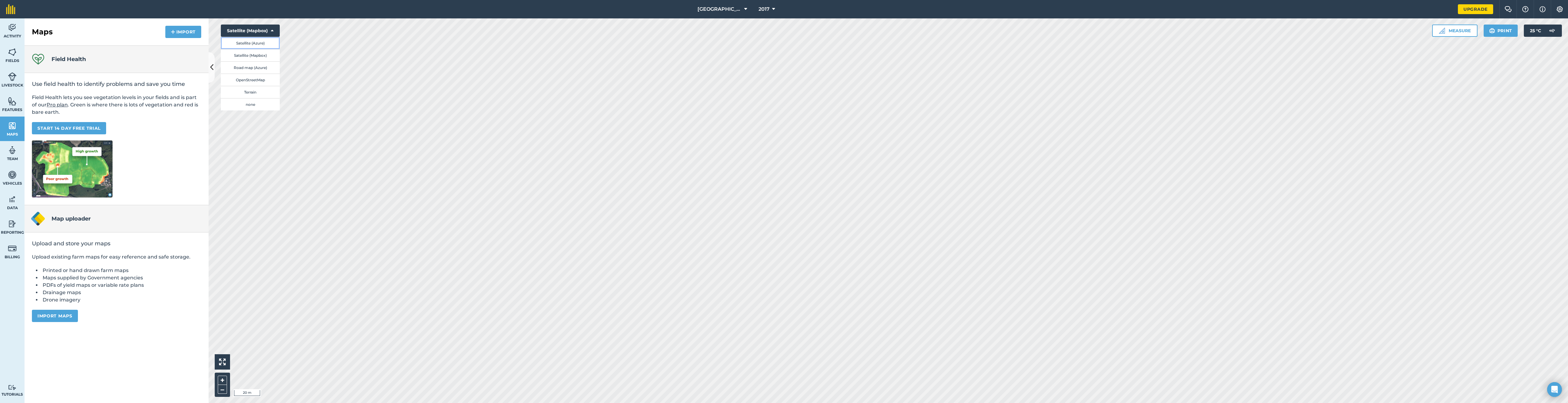
click at [248, 43] on button "Satellite (Azure)" at bounding box center [250, 43] width 59 height 12
click at [261, 33] on button "Satellite (Azure)" at bounding box center [250, 30] width 59 height 12
click at [257, 55] on button "Satellite (Mapbox)" at bounding box center [250, 55] width 59 height 12
click at [257, 26] on button "Satellite (Mapbox)" at bounding box center [250, 30] width 59 height 12
click at [251, 44] on button "Satellite (Azure)" at bounding box center [250, 43] width 59 height 12
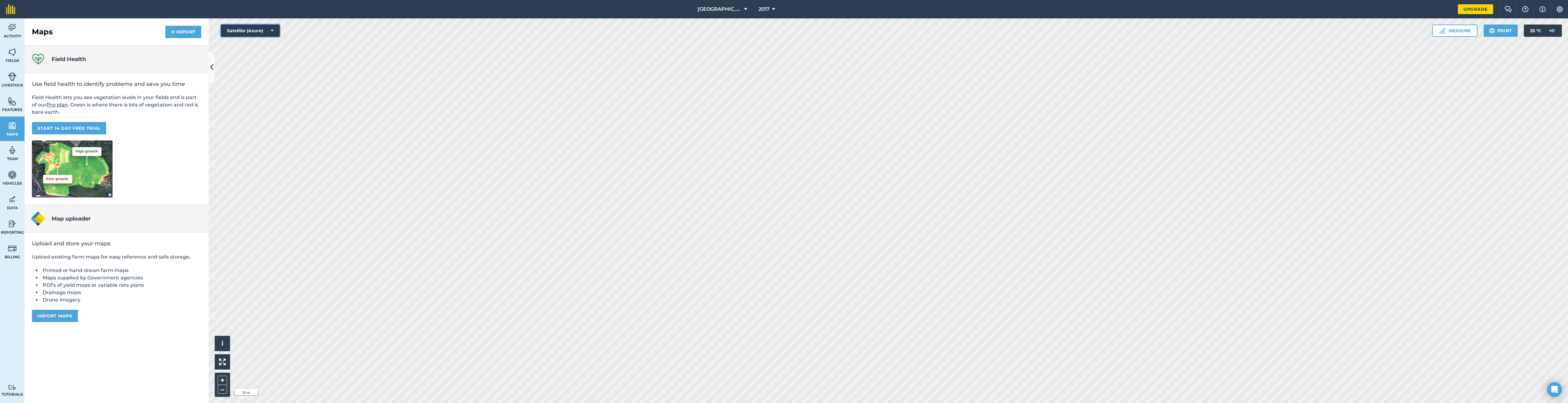
click at [271, 29] on icon at bounding box center [272, 30] width 3 height 6
click at [259, 54] on button "Satellite (Mapbox)" at bounding box center [250, 55] width 59 height 12
click at [255, 27] on button "Satellite (Mapbox)" at bounding box center [250, 30] width 59 height 12
click at [250, 43] on button "Satellite (Azure)" at bounding box center [250, 43] width 59 height 12
click at [252, 31] on button "Satellite (Azure)" at bounding box center [250, 30] width 59 height 12
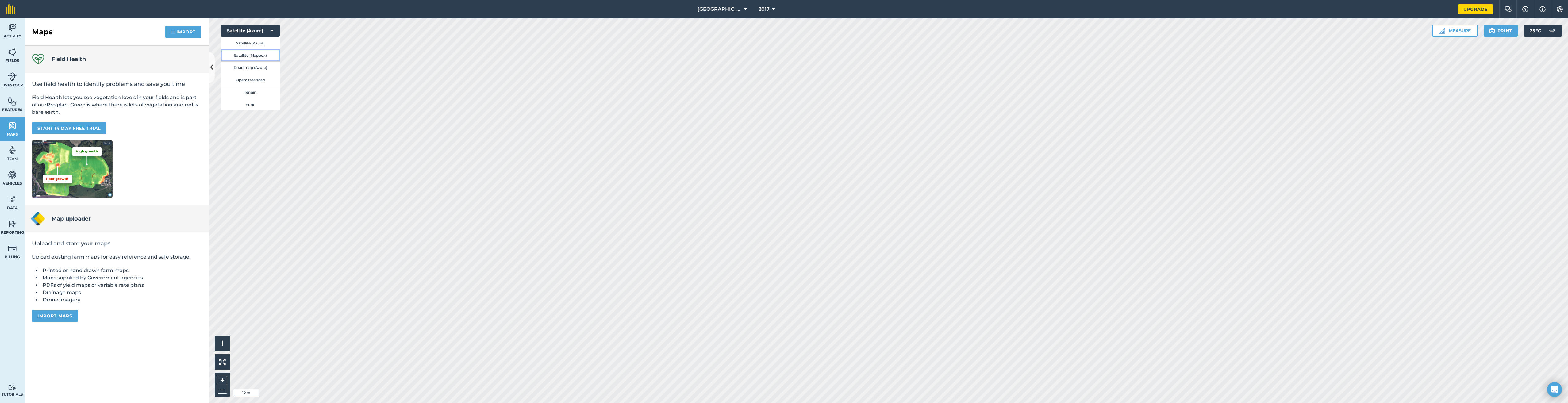
click at [251, 54] on button "Satellite (Mapbox)" at bounding box center [250, 55] width 59 height 12
